Goal: Find specific page/section: Find specific page/section

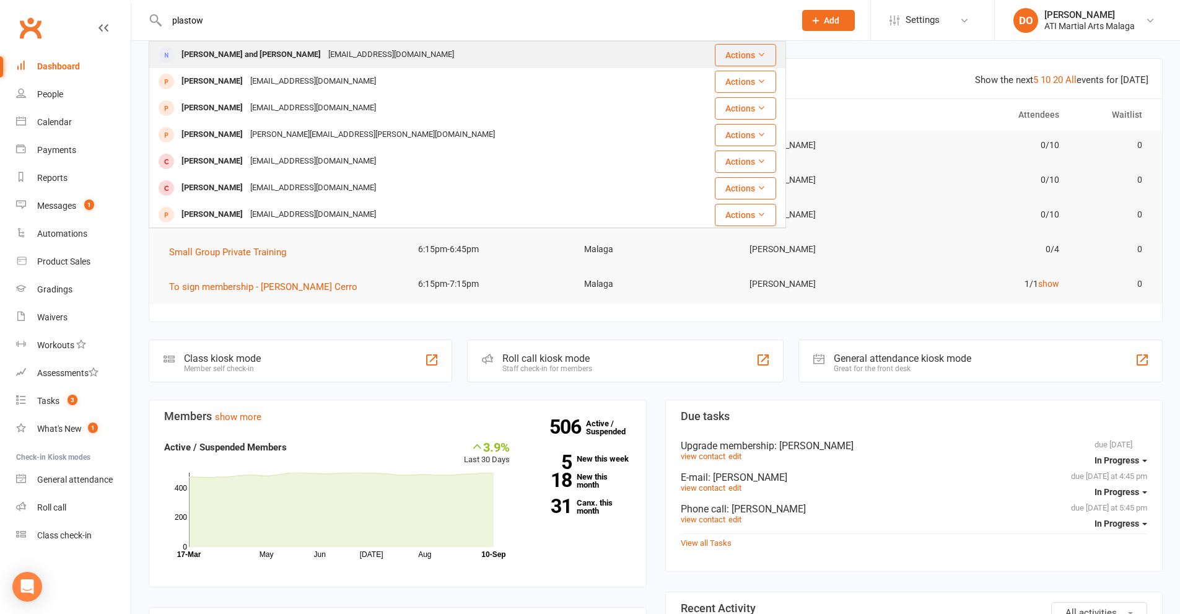
type input "plastow"
click at [369, 45] on div "[PERSON_NAME] and [PERSON_NAME] [EMAIL_ADDRESS][DOMAIN_NAME]" at bounding box center [414, 54] width 528 height 25
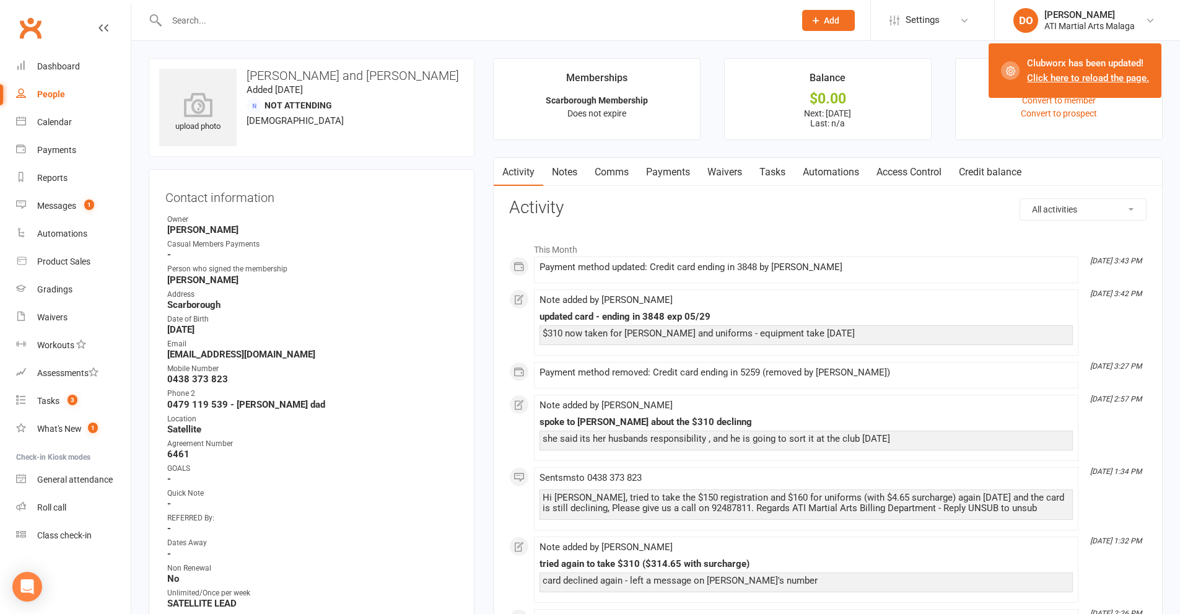
click at [438, 15] on input "text" at bounding box center [474, 20] width 623 height 17
click at [385, 17] on input "text" at bounding box center [474, 20] width 623 height 17
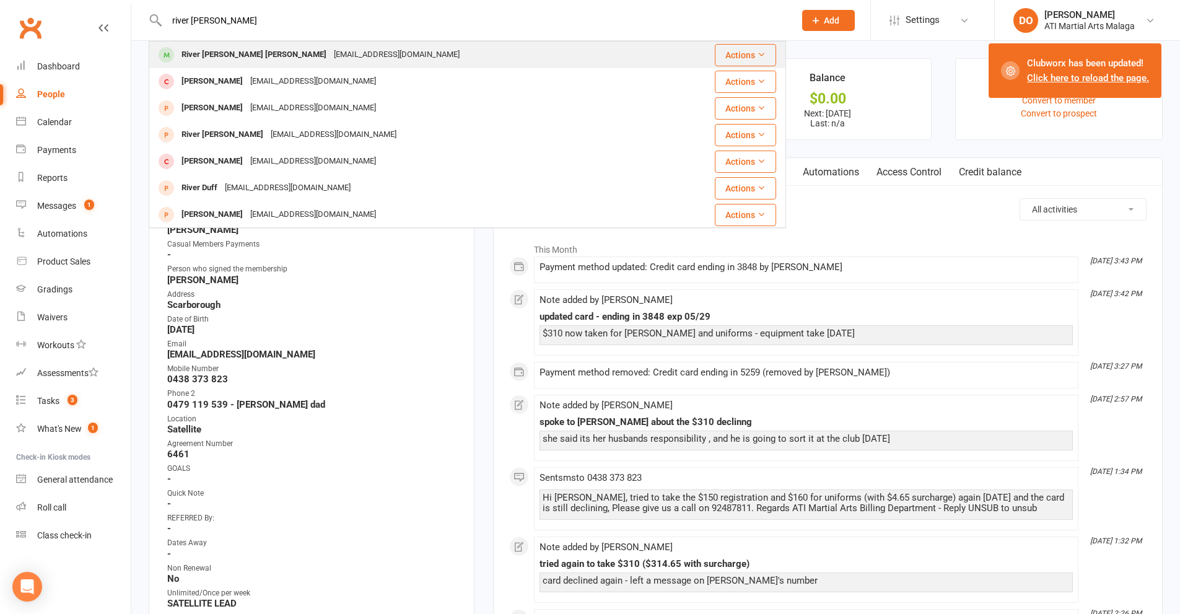
type input "river [PERSON_NAME]"
click at [330, 53] on div "[EMAIL_ADDRESS][DOMAIN_NAME]" at bounding box center [396, 55] width 133 height 18
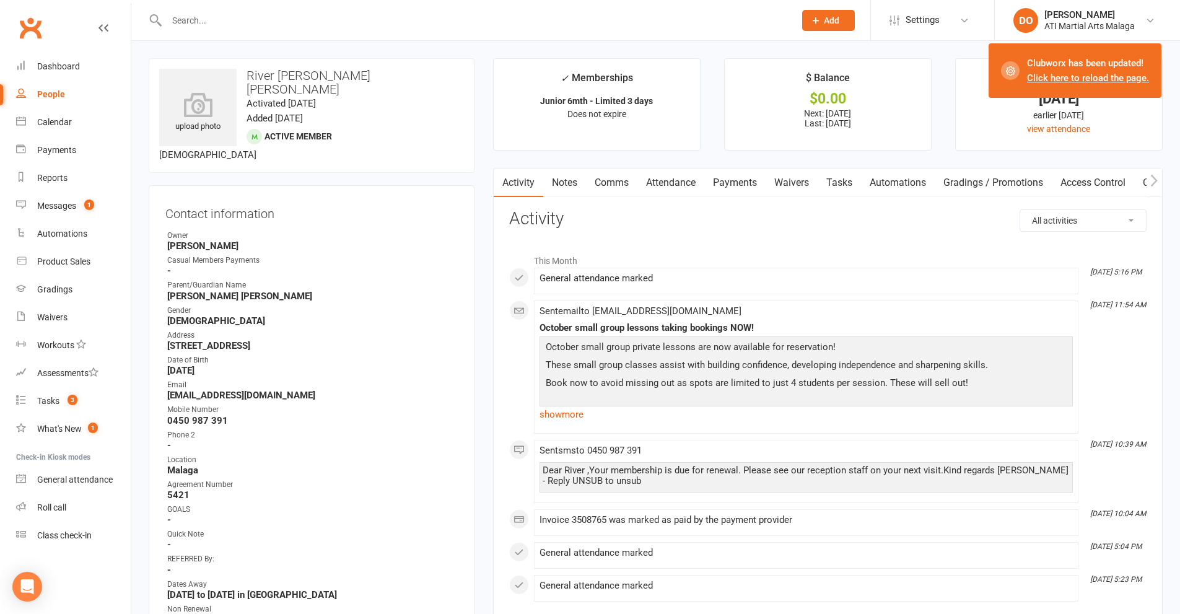
click at [658, 186] on link "Attendance" at bounding box center [670, 182] width 67 height 28
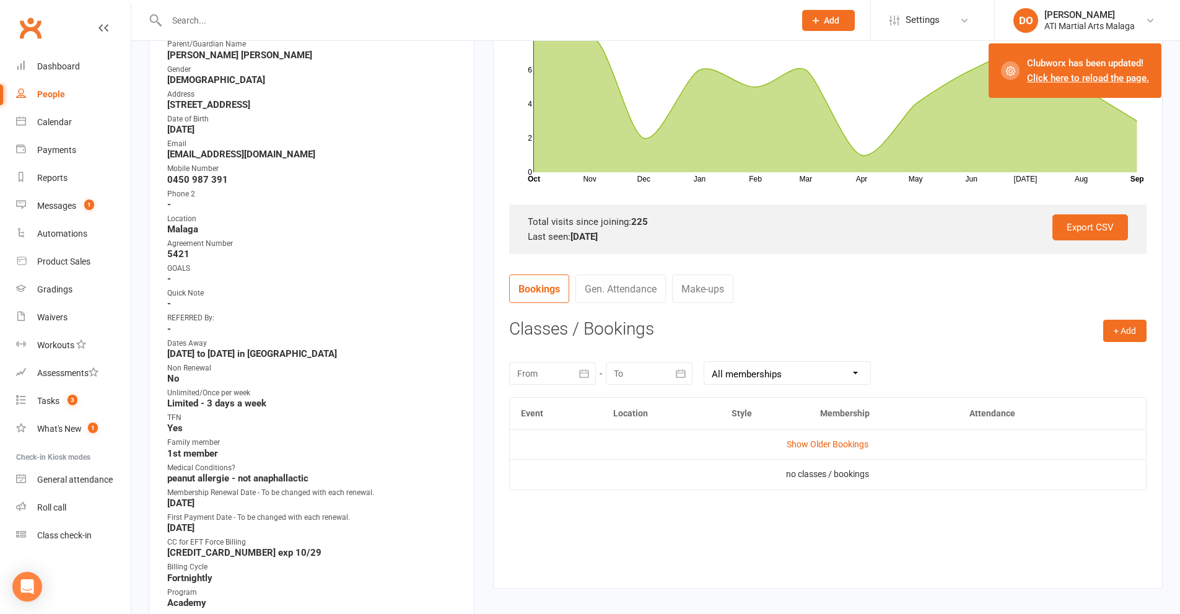
scroll to position [248, 0]
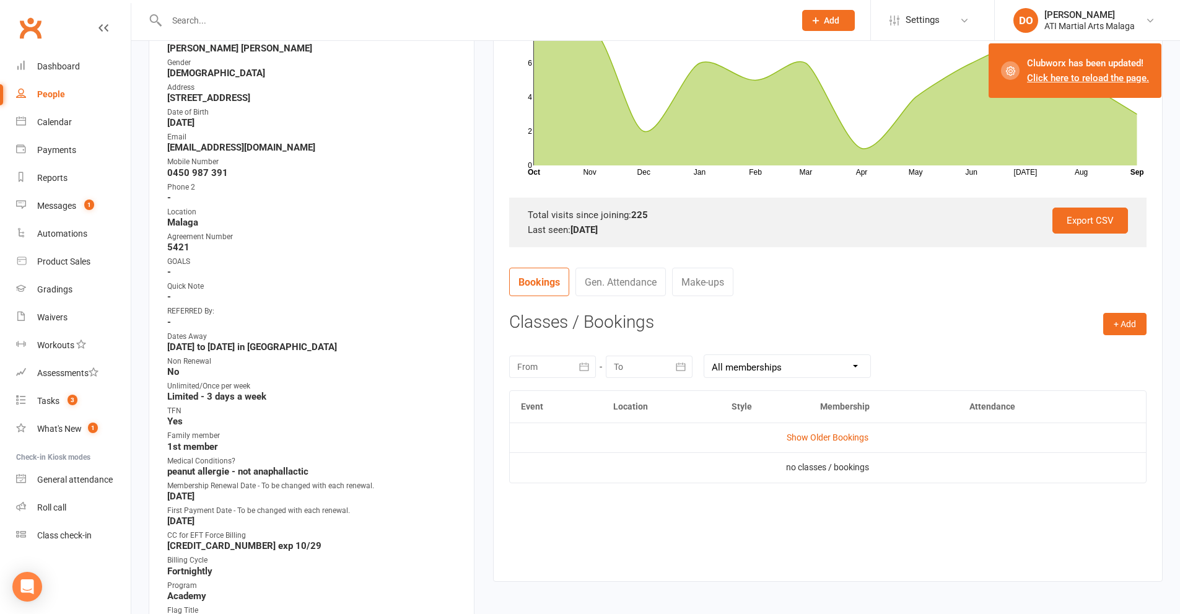
click at [615, 285] on link "Gen. Attendance" at bounding box center [620, 282] width 90 height 28
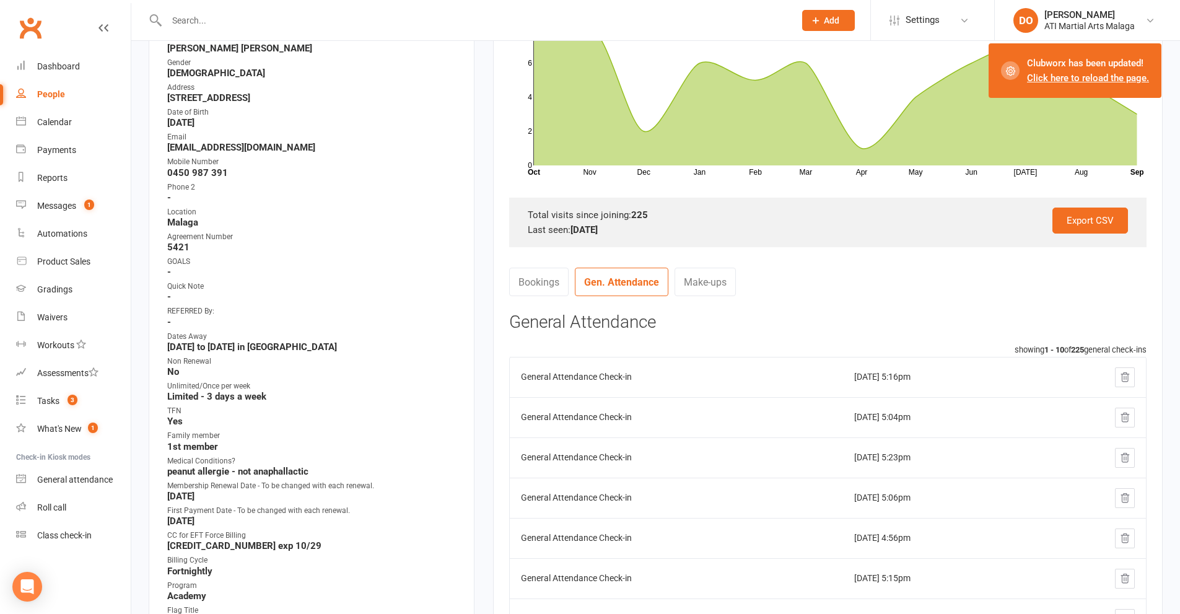
click at [1105, 81] on link "Click here to reload the page." at bounding box center [1088, 77] width 122 height 11
